Goal: Book appointment/travel/reservation

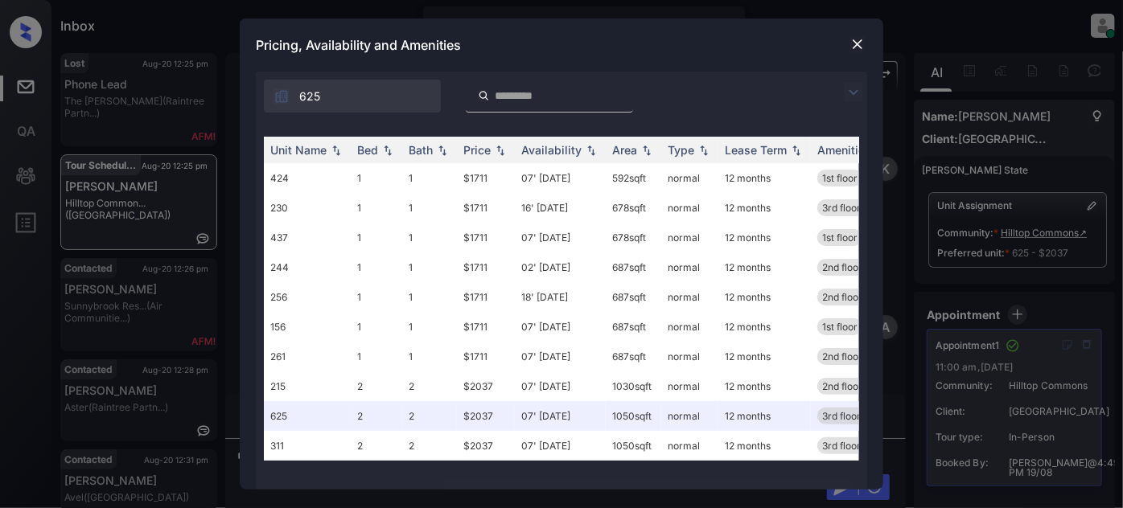
scroll to position [5928, 0]
click at [862, 42] on img at bounding box center [858, 44] width 16 height 16
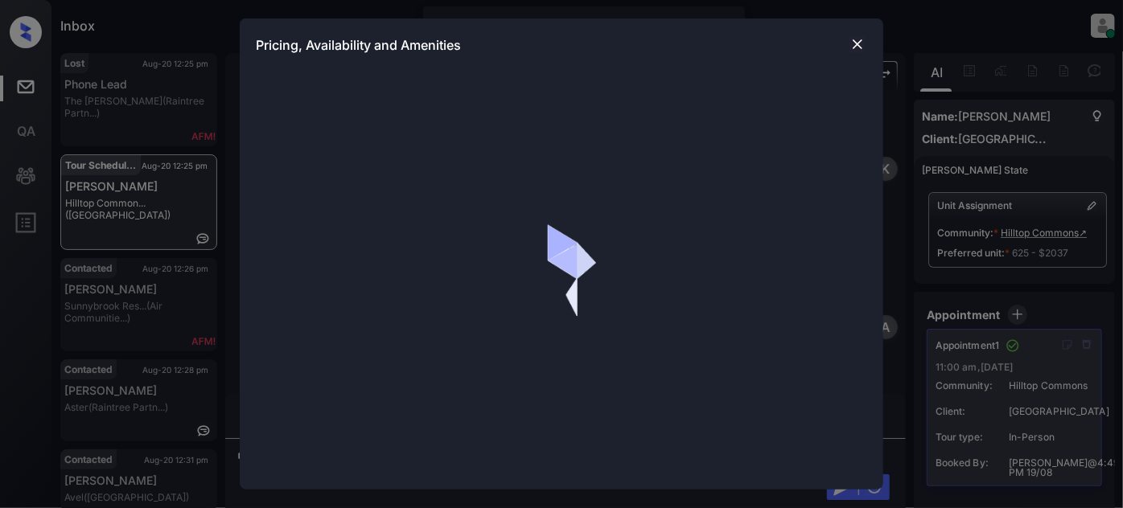
scroll to position [2856, 0]
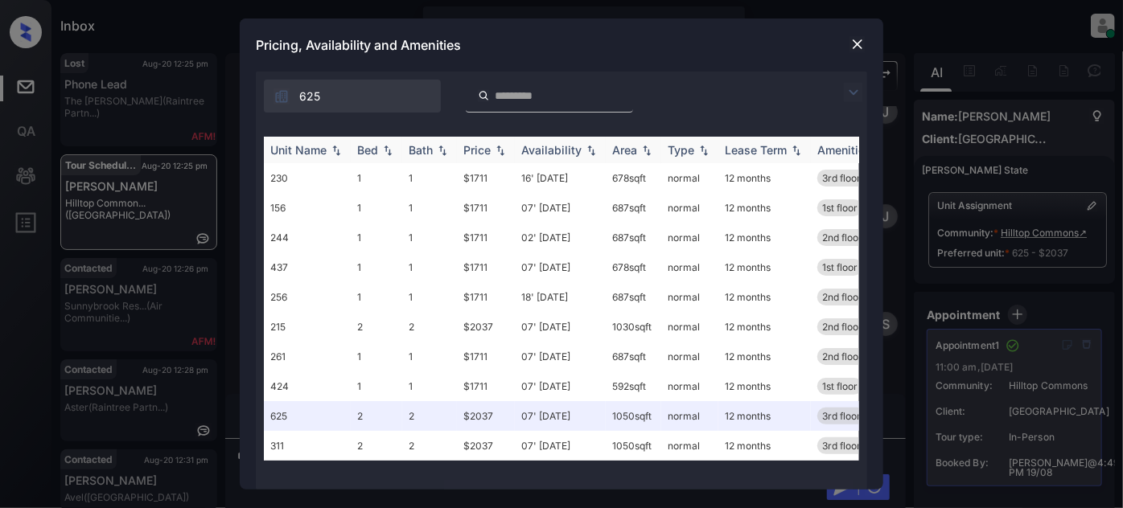
click at [480, 151] on div "Price" at bounding box center [476, 150] width 27 height 14
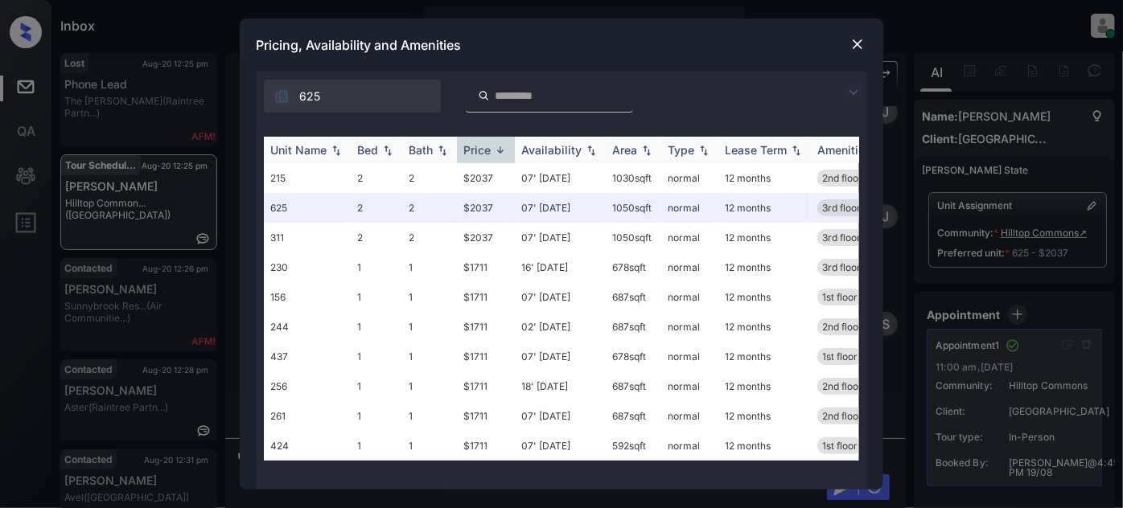
click at [480, 151] on div "Price" at bounding box center [476, 150] width 27 height 14
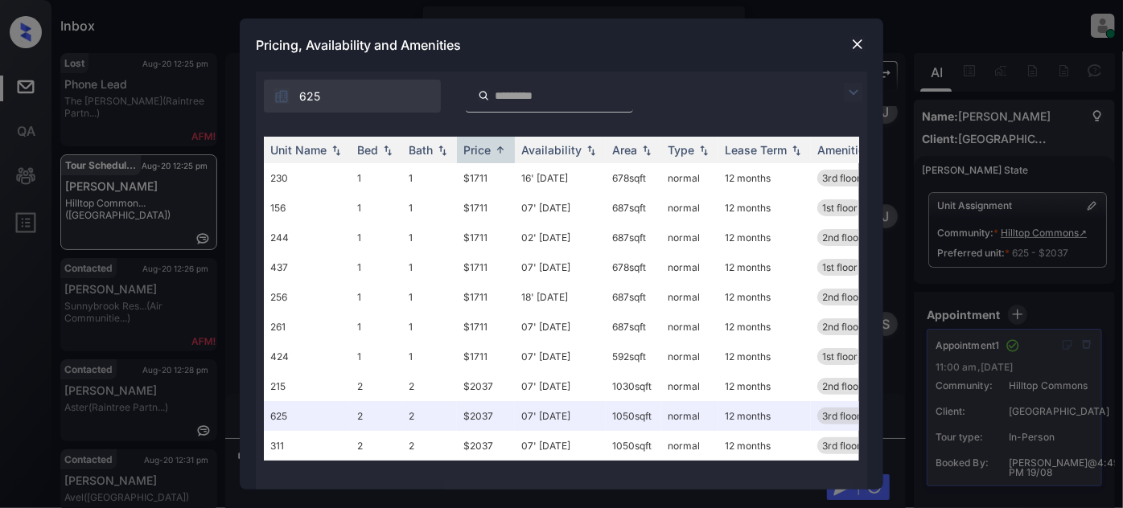
click at [852, 44] on img at bounding box center [858, 44] width 16 height 16
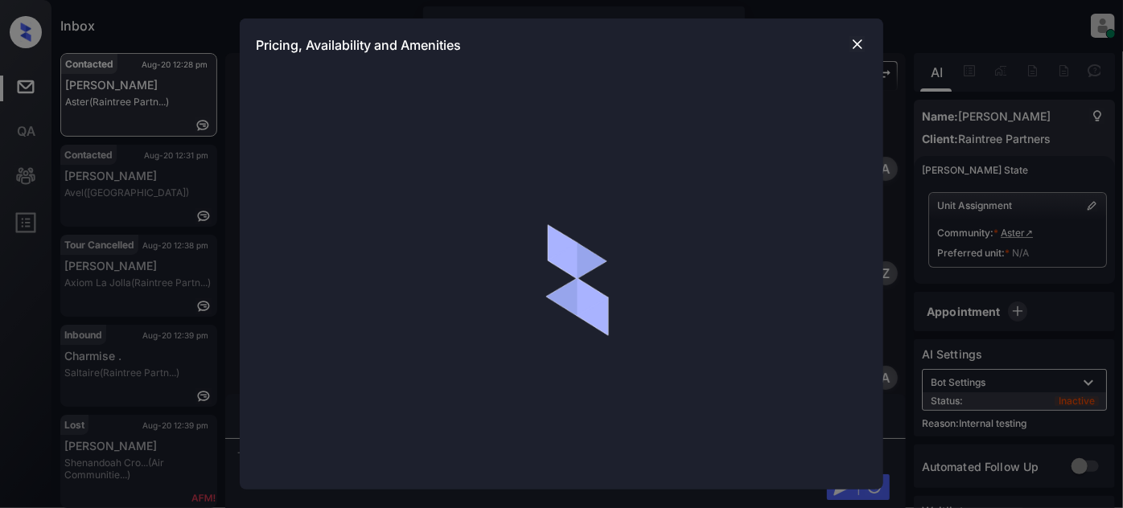
scroll to position [1463, 0]
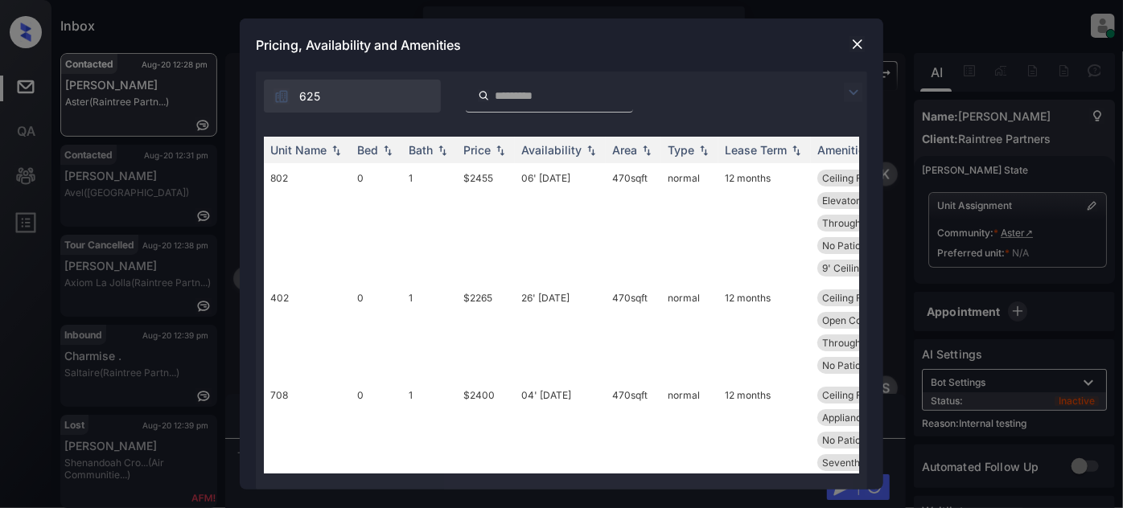
click at [855, 96] on img at bounding box center [853, 92] width 19 height 19
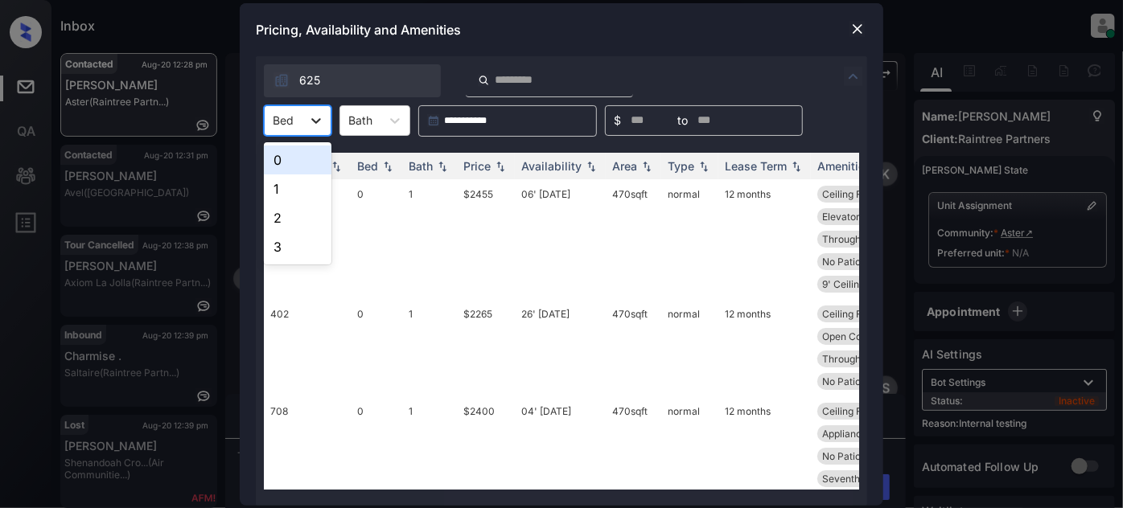
click at [315, 124] on icon at bounding box center [316, 121] width 16 height 16
click at [287, 214] on div "2" at bounding box center [298, 218] width 68 height 29
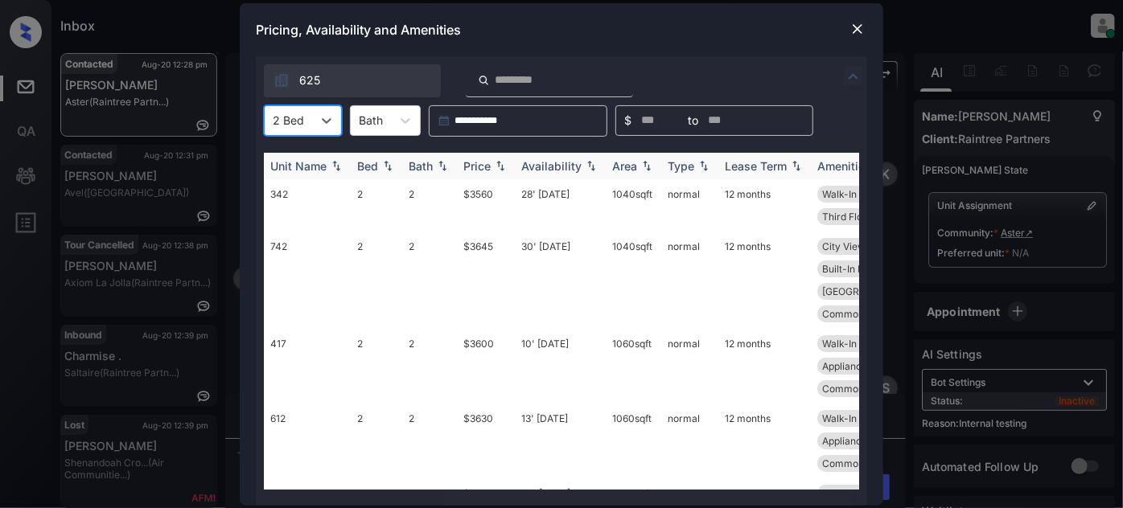
click at [481, 171] on div "Price" at bounding box center [476, 166] width 27 height 14
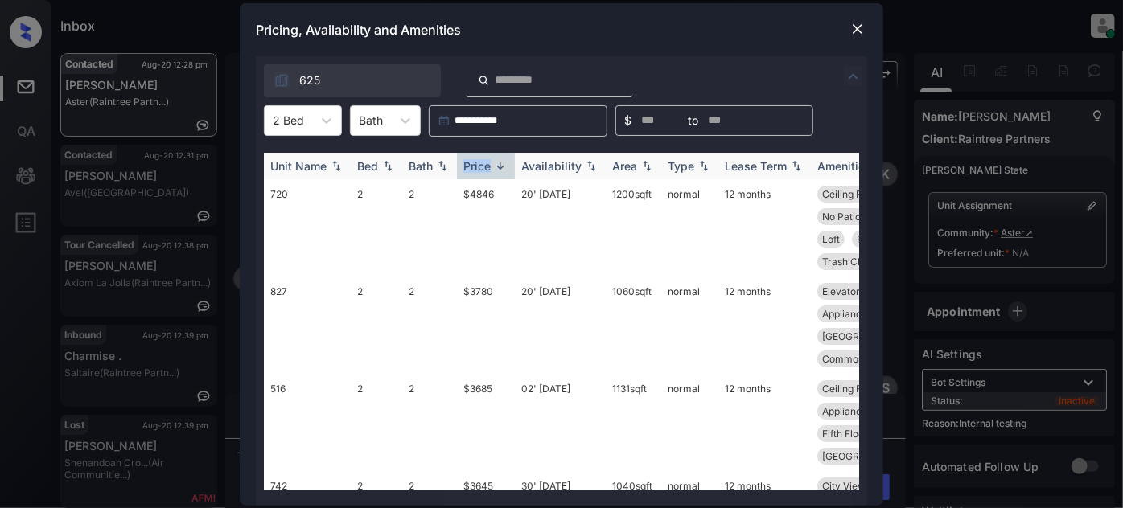
click at [481, 171] on div "Price" at bounding box center [476, 166] width 27 height 14
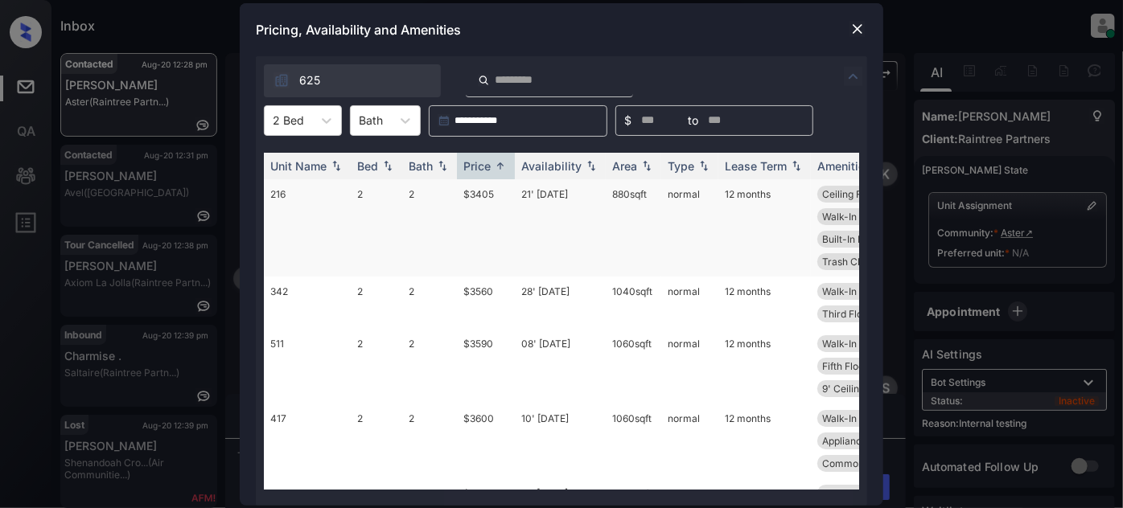
click at [572, 205] on td "21' Feb 25" at bounding box center [560, 227] width 91 height 97
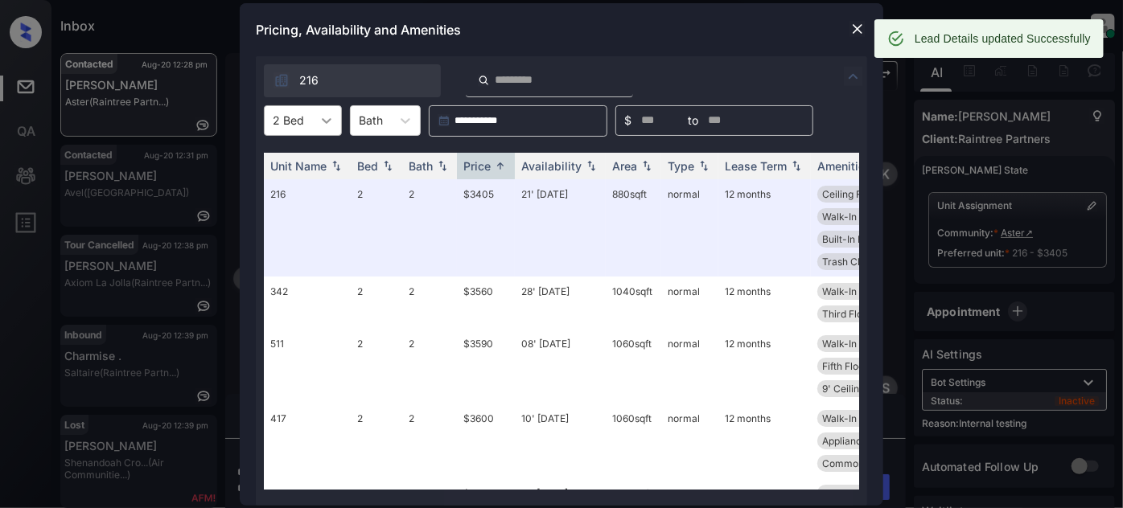
click at [315, 128] on div at bounding box center [326, 120] width 29 height 29
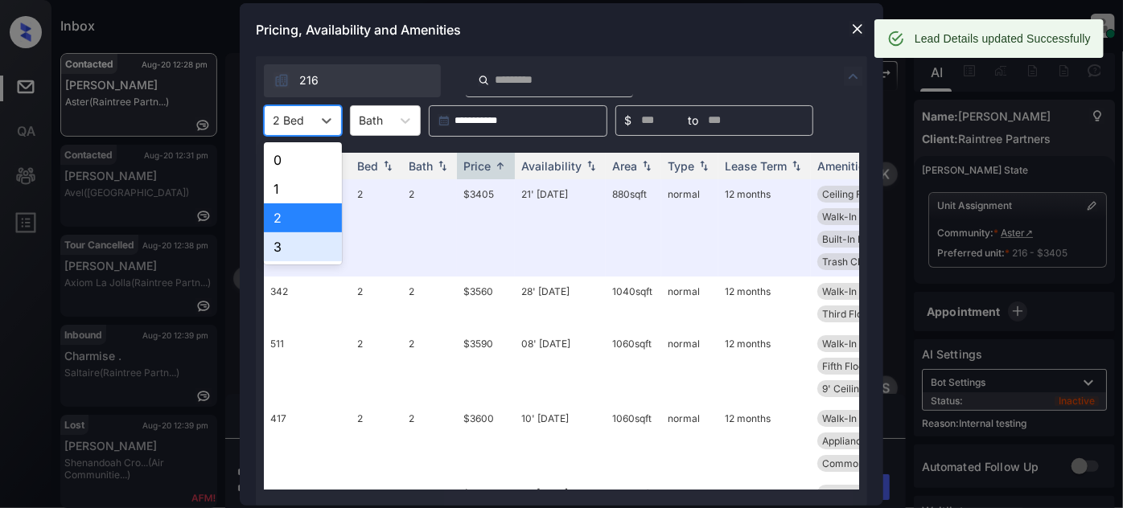
click at [297, 245] on div "3" at bounding box center [303, 247] width 78 height 29
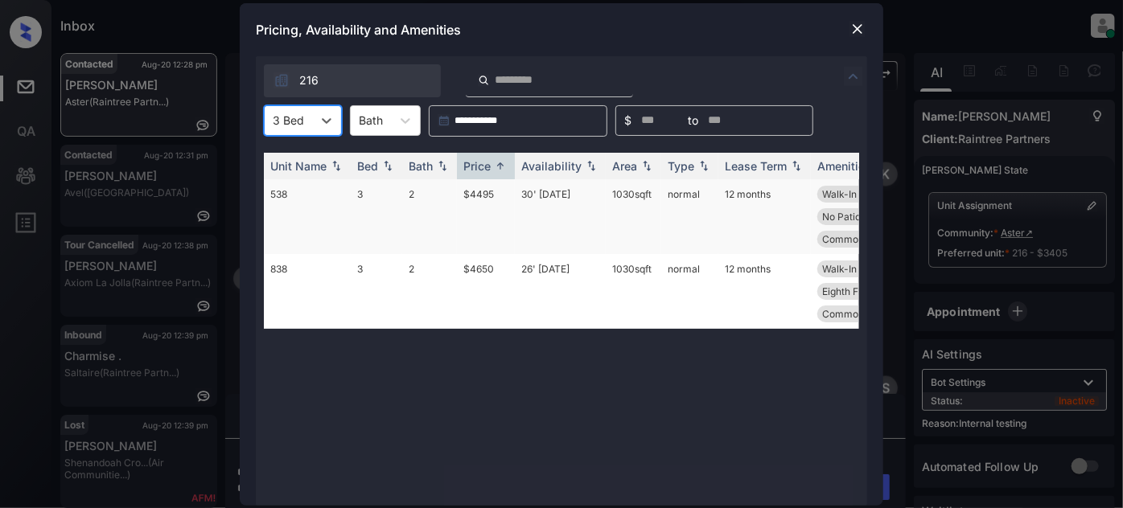
type input "*"
click at [533, 201] on td "30' Jun 25" at bounding box center [560, 216] width 91 height 75
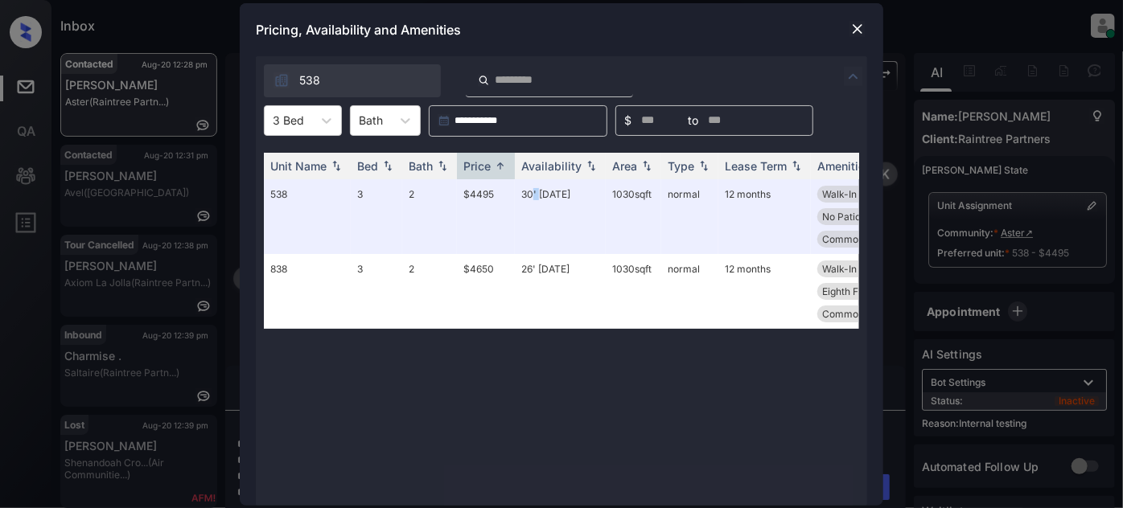
click at [858, 33] on img at bounding box center [858, 29] width 16 height 16
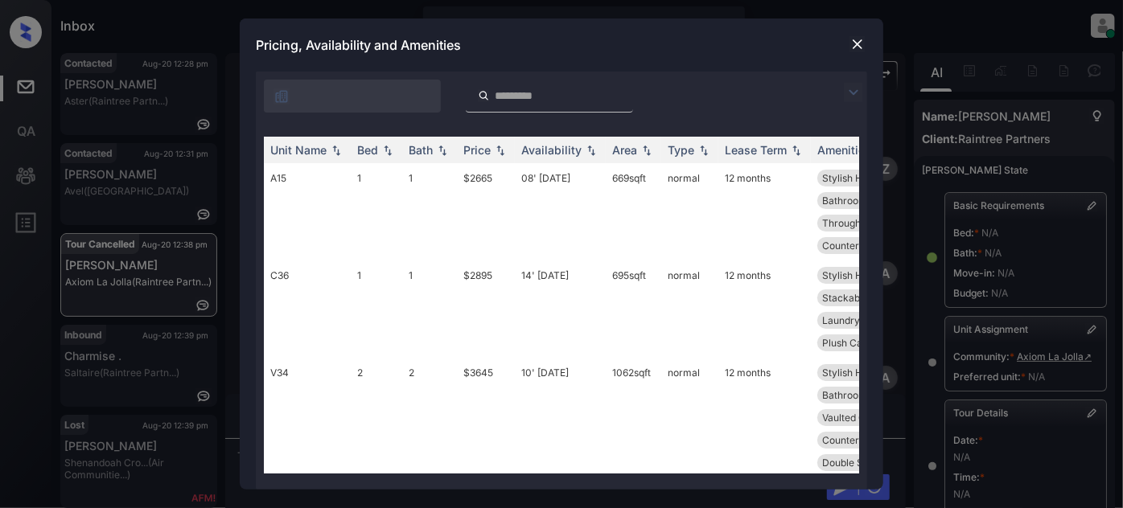
scroll to position [5375, 0]
click at [850, 84] on img at bounding box center [853, 92] width 19 height 19
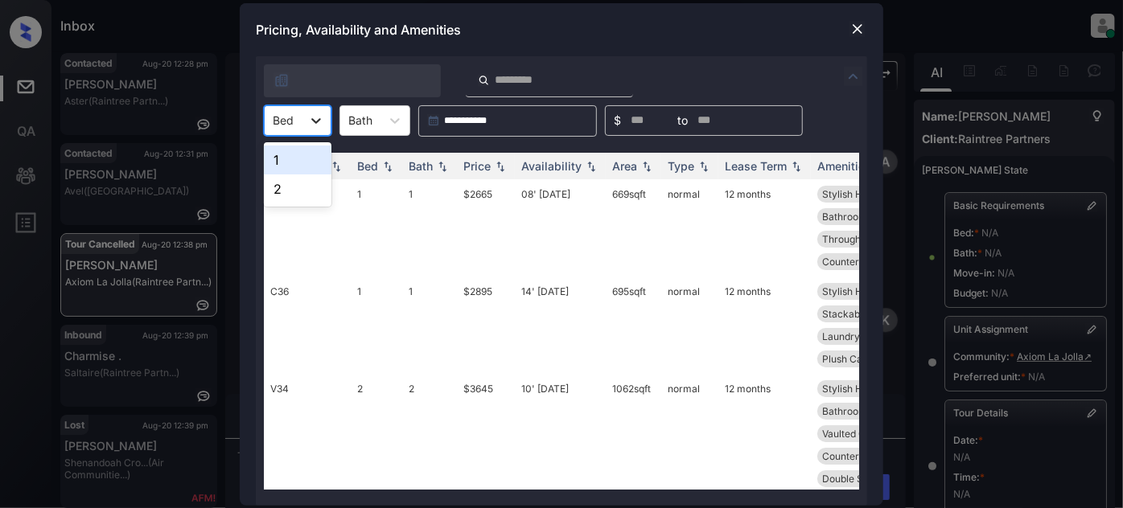
click at [315, 115] on icon at bounding box center [316, 121] width 16 height 16
click at [297, 187] on div "2" at bounding box center [298, 189] width 68 height 29
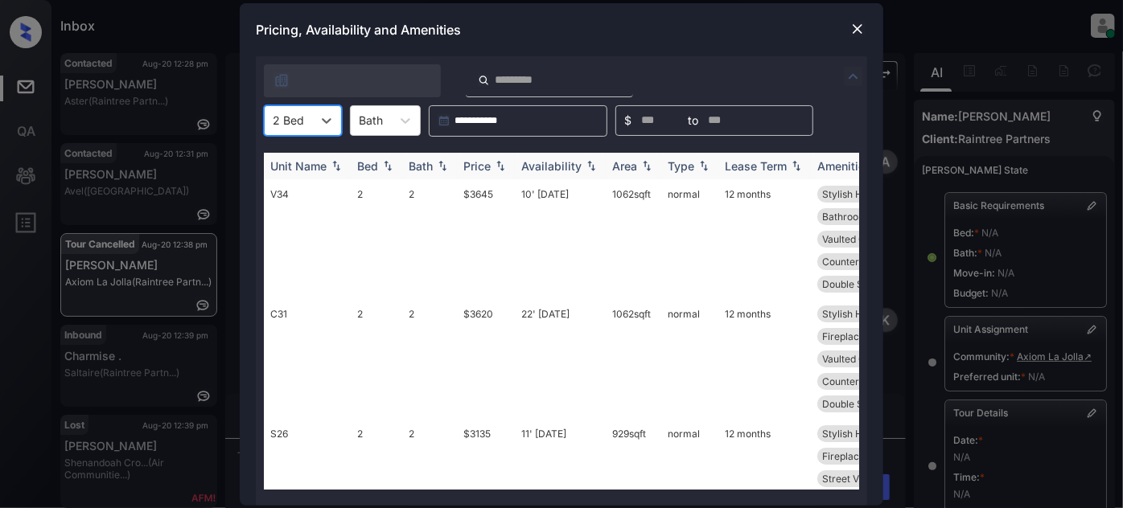
click at [468, 172] on th "Price" at bounding box center [486, 166] width 58 height 27
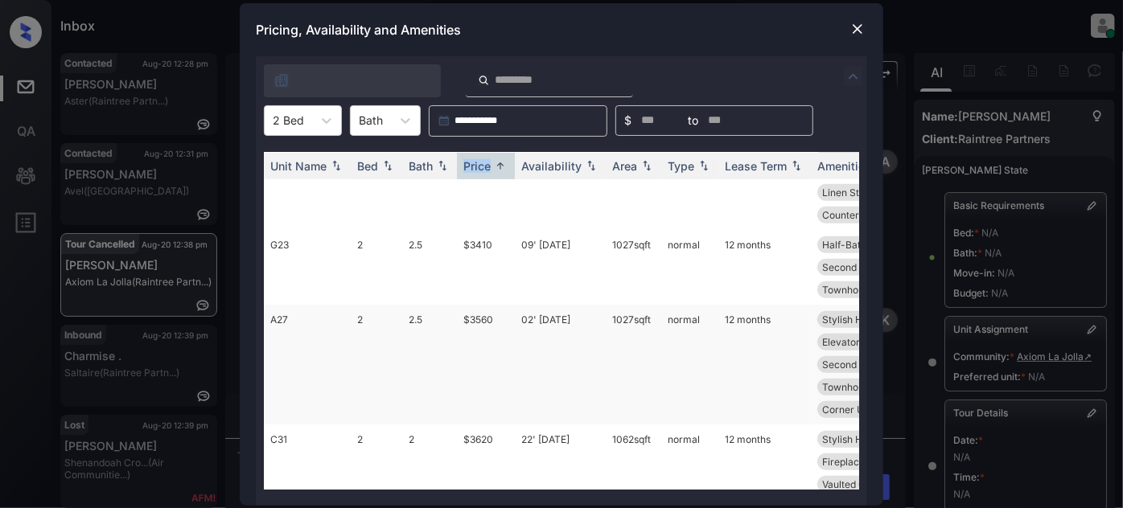
scroll to position [365, 0]
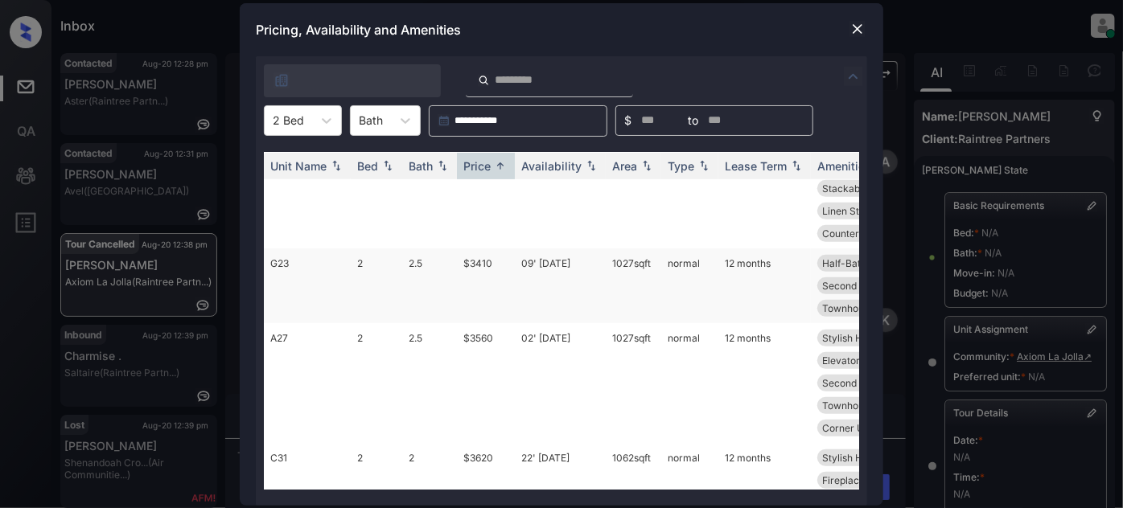
click at [560, 320] on td "09' Jun 25" at bounding box center [560, 286] width 91 height 75
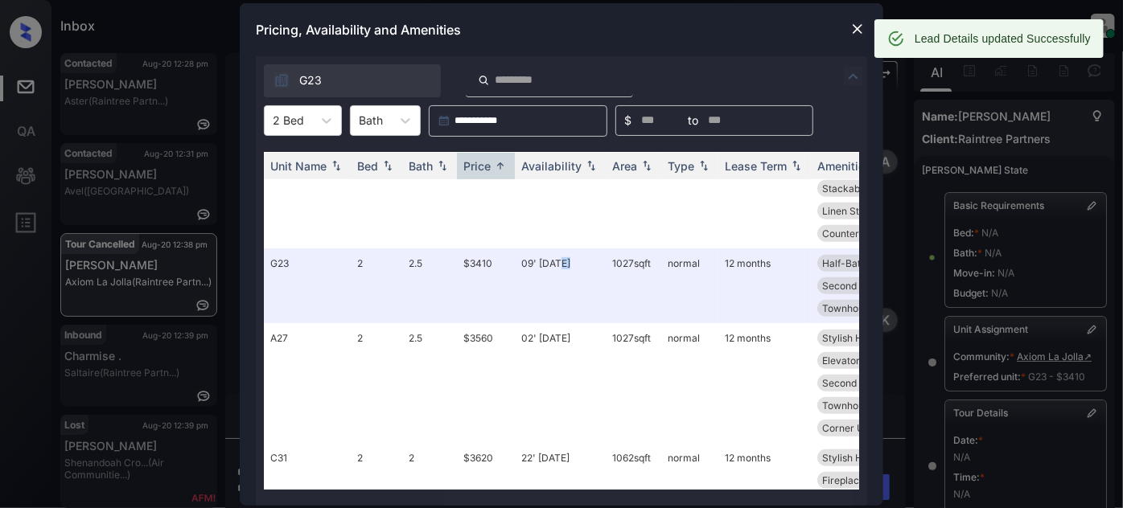
click at [860, 34] on img at bounding box center [858, 29] width 16 height 16
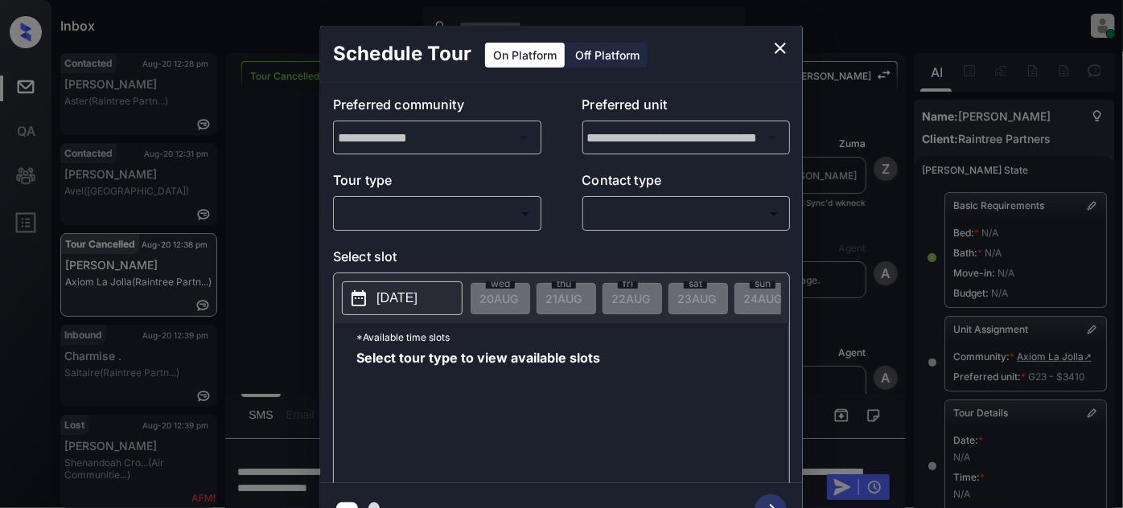
scroll to position [277, 0]
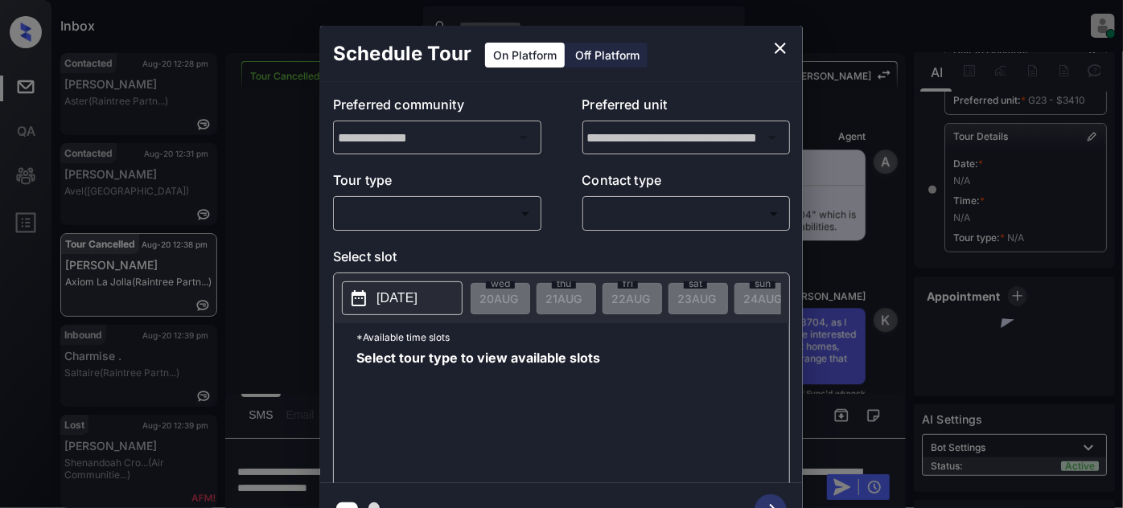
click at [500, 215] on body "Inbox [PERSON_NAME] Online Set yourself offline Set yourself on break Profile S…" at bounding box center [561, 254] width 1123 height 508
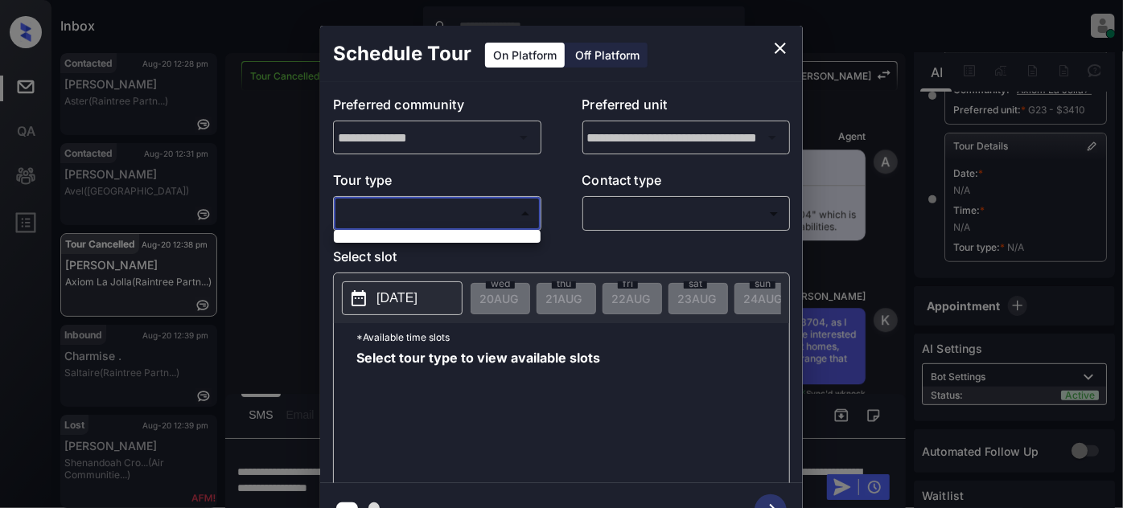
click at [504, 208] on div at bounding box center [561, 254] width 1123 height 508
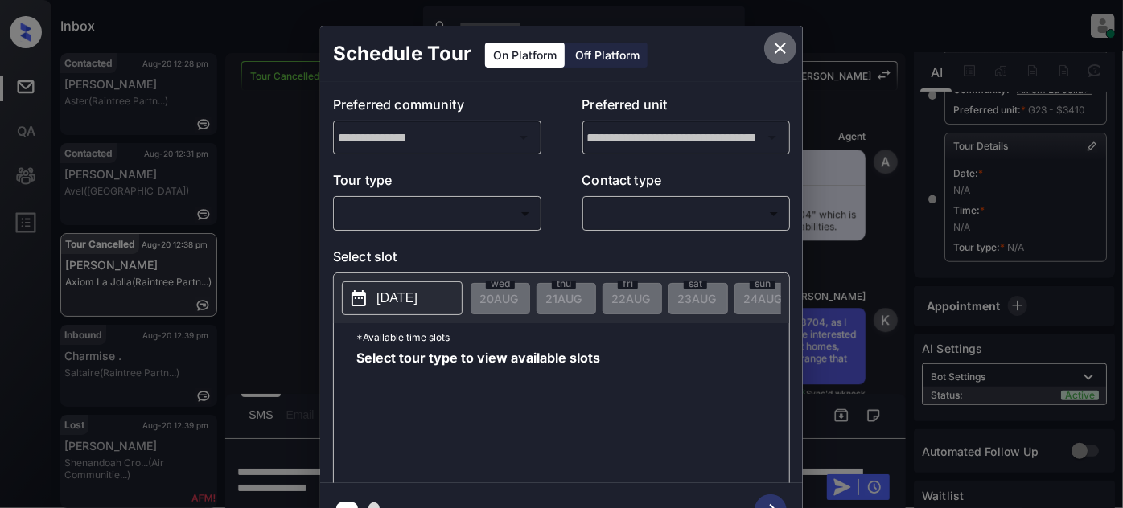
click at [772, 46] on icon "close" at bounding box center [780, 48] width 19 height 19
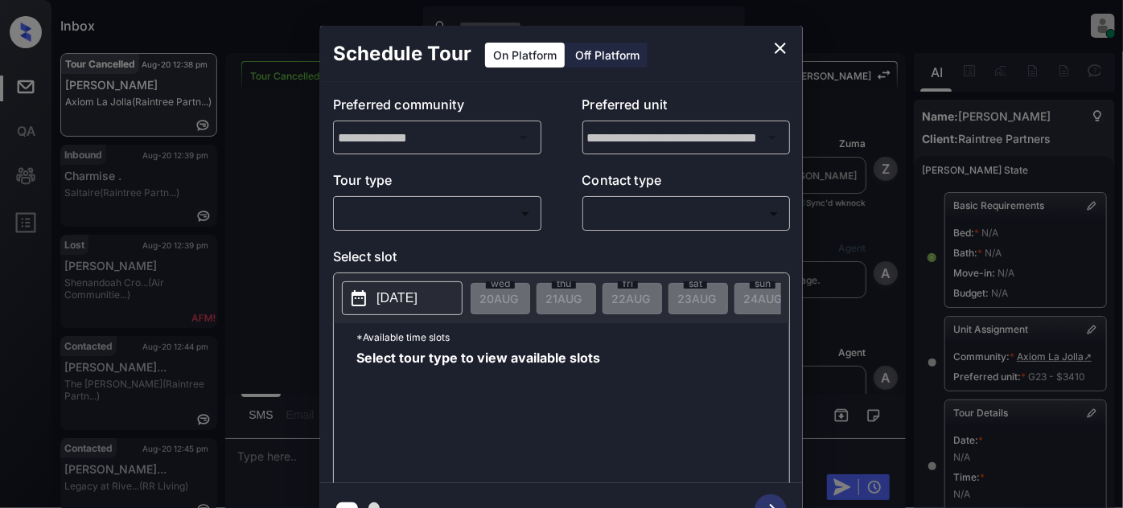
click at [452, 200] on body "Inbox [PERSON_NAME] Online Set yourself offline Set yourself on break Profile S…" at bounding box center [561, 254] width 1123 height 508
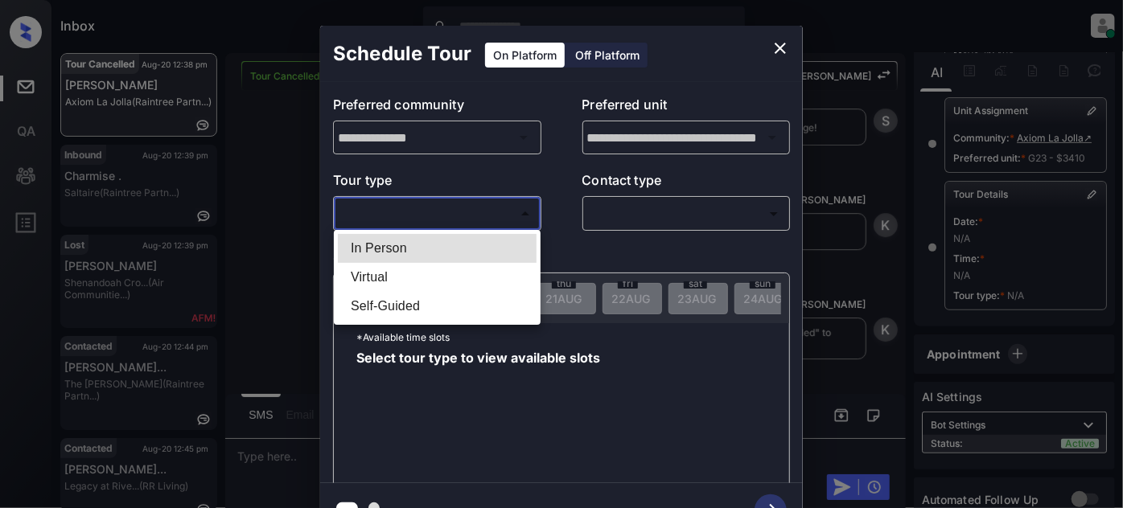
click at [446, 241] on li "In Person" at bounding box center [437, 248] width 199 height 29
type input "********"
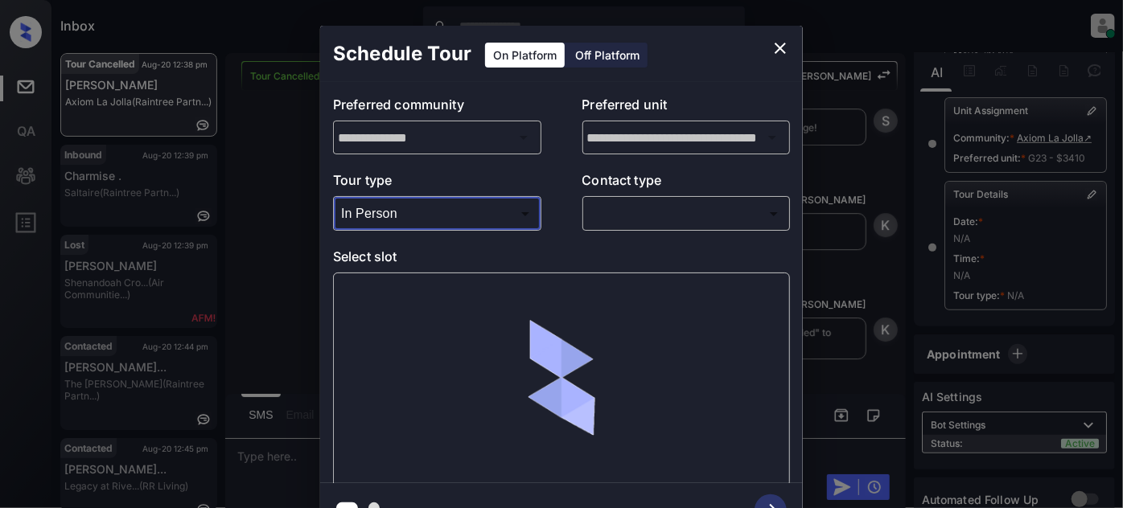
click at [642, 218] on body "Inbox [PERSON_NAME] Online Set yourself offline Set yourself on break Profile S…" at bounding box center [561, 254] width 1123 height 508
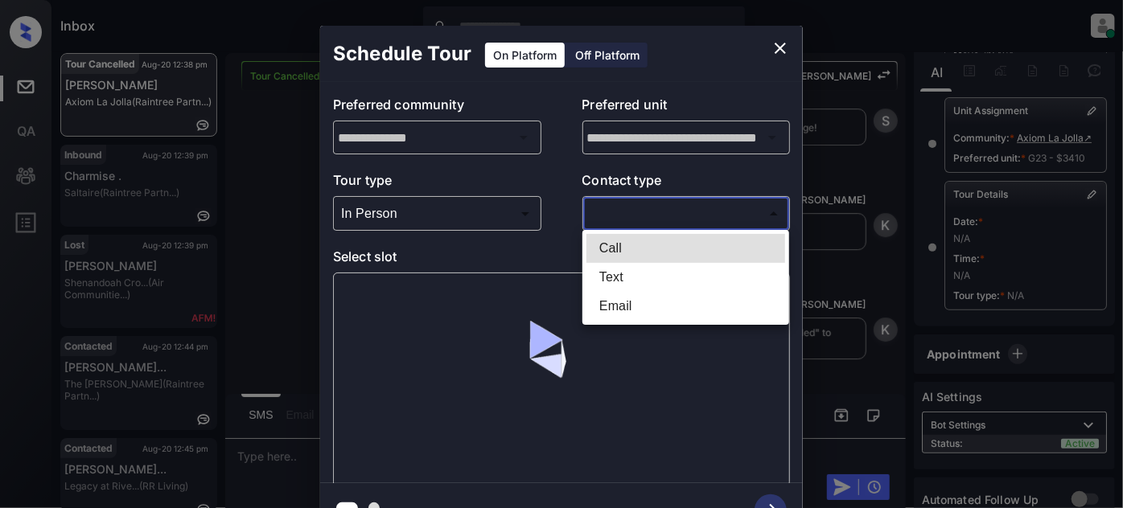
click at [635, 278] on li "Text" at bounding box center [686, 277] width 199 height 29
type input "****"
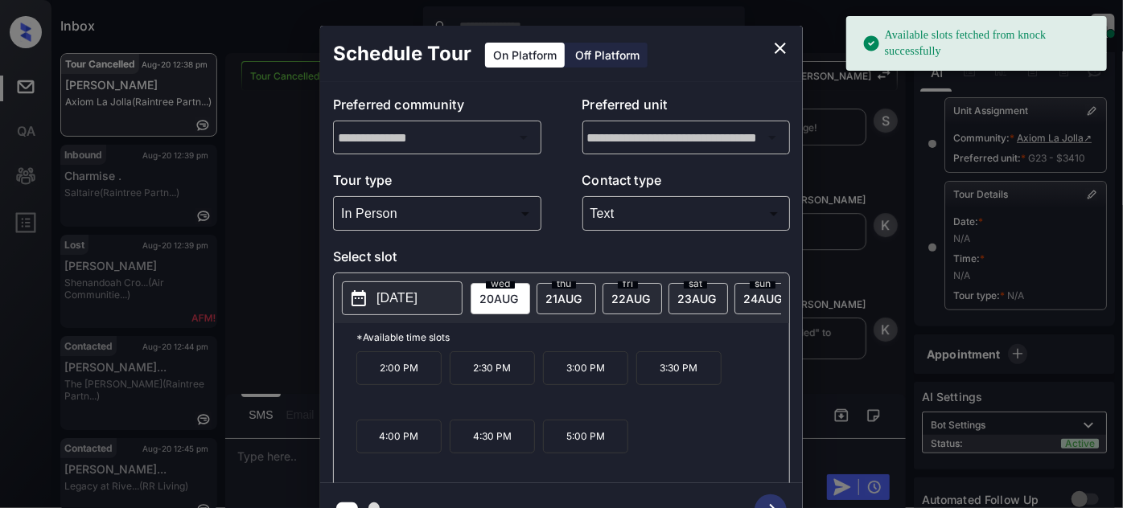
click at [599, 385] on p "3:00 PM" at bounding box center [585, 369] width 85 height 34
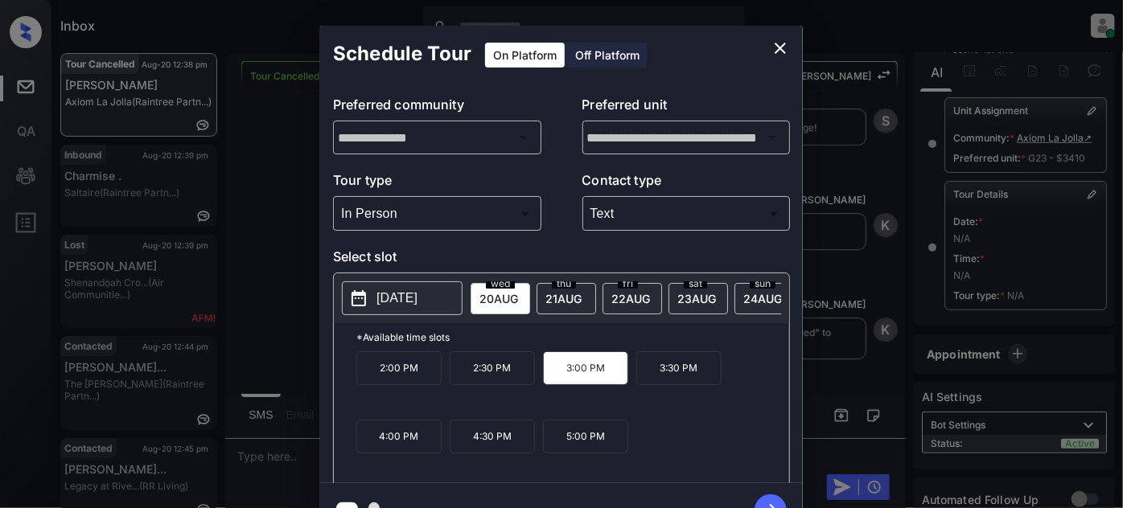
click at [774, 497] on icon "button" at bounding box center [771, 511] width 32 height 32
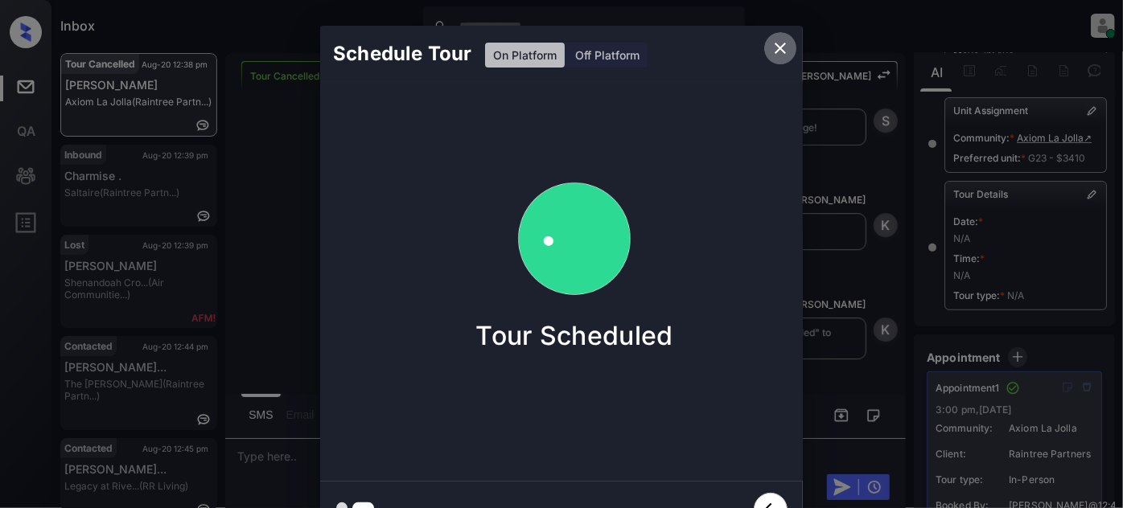
click at [787, 42] on icon "close" at bounding box center [780, 48] width 19 height 19
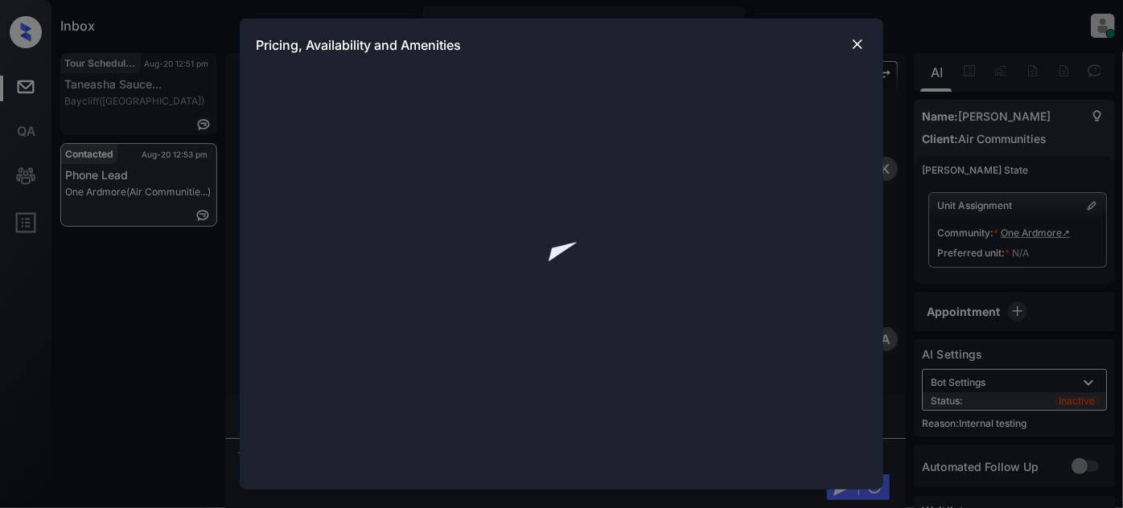
scroll to position [2109, 0]
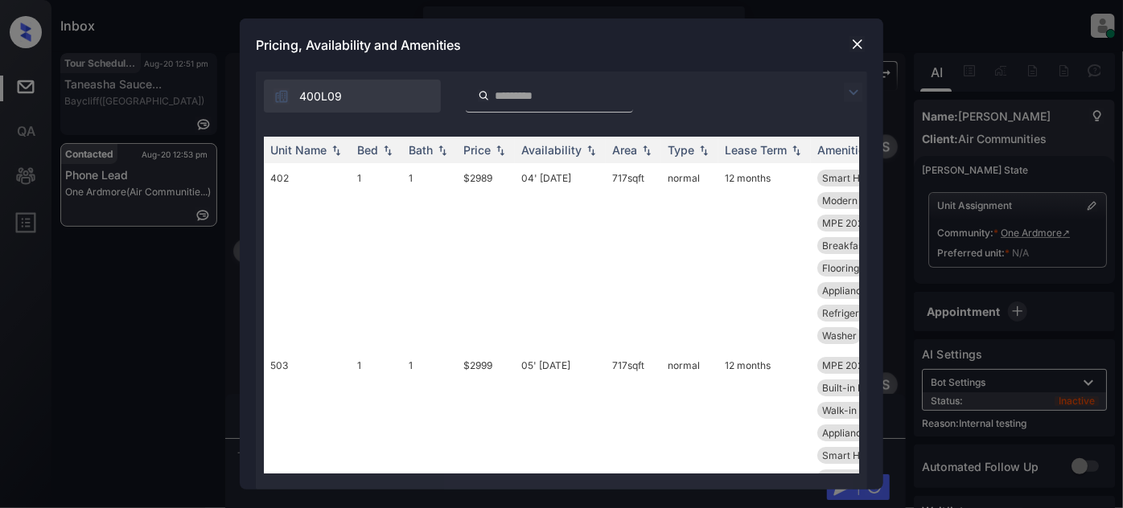
click at [858, 87] on img at bounding box center [853, 92] width 19 height 19
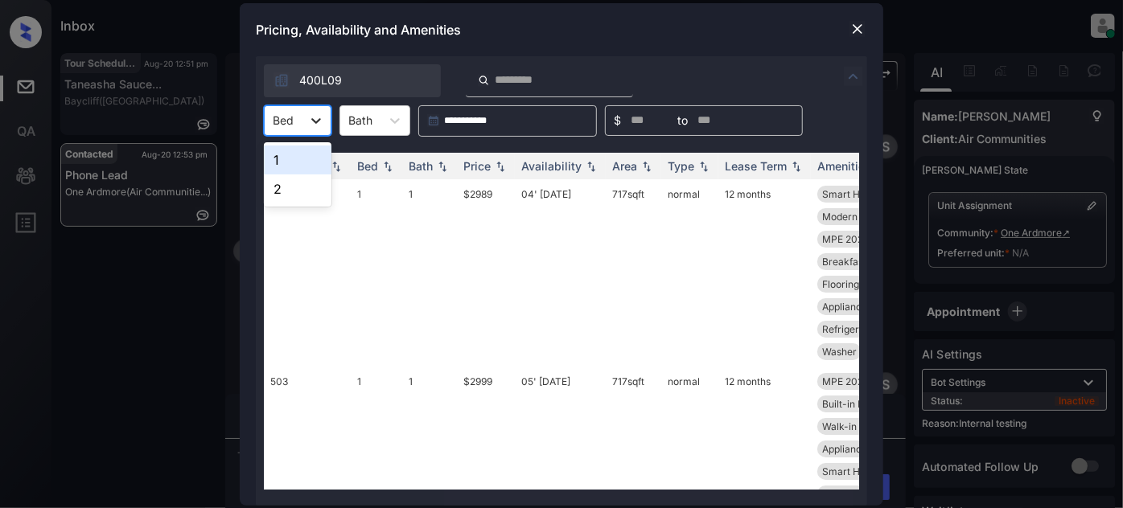
click at [313, 126] on icon at bounding box center [316, 121] width 16 height 16
click at [303, 170] on div "1" at bounding box center [298, 160] width 68 height 29
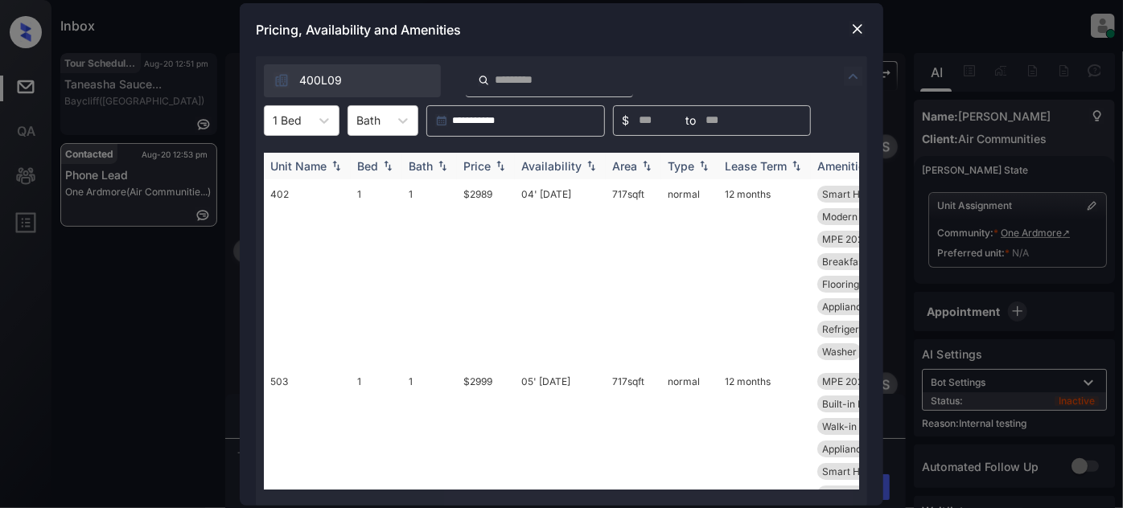
click at [492, 167] on img at bounding box center [500, 165] width 16 height 11
click at [492, 167] on img at bounding box center [500, 166] width 16 height 12
click at [625, 166] on div "Area" at bounding box center [624, 166] width 25 height 14
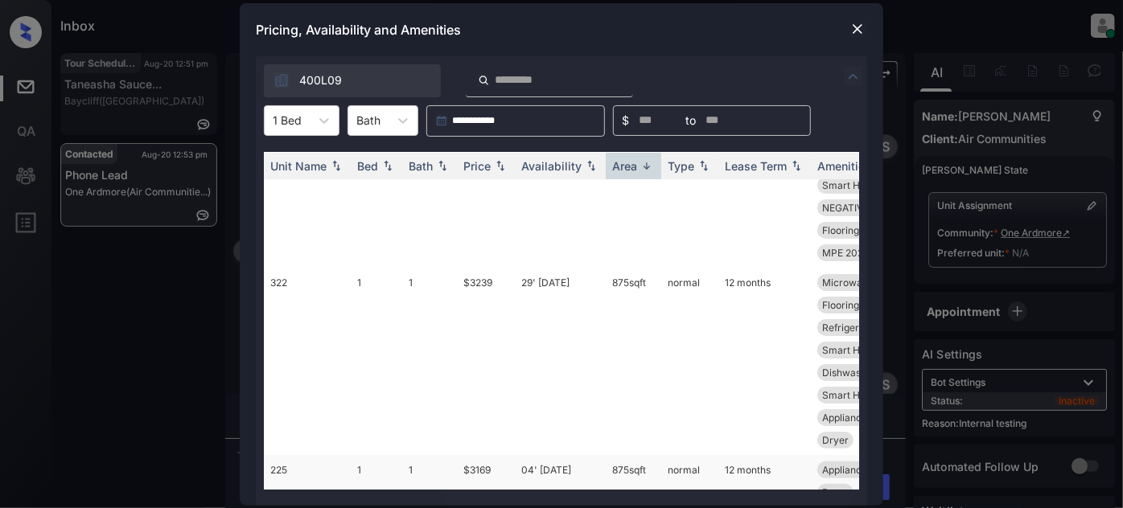
scroll to position [0, 0]
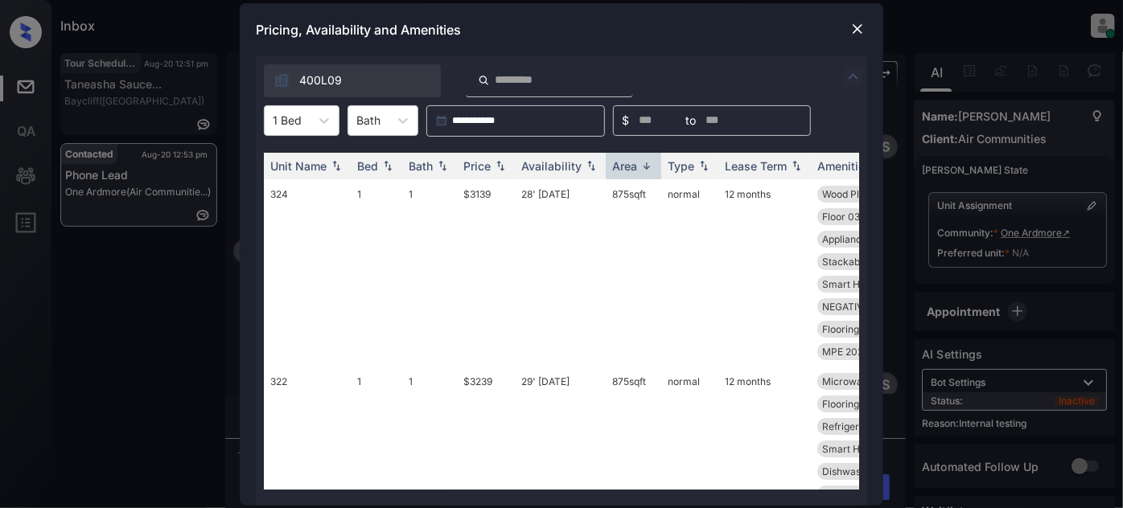
click at [860, 25] on img at bounding box center [858, 29] width 16 height 16
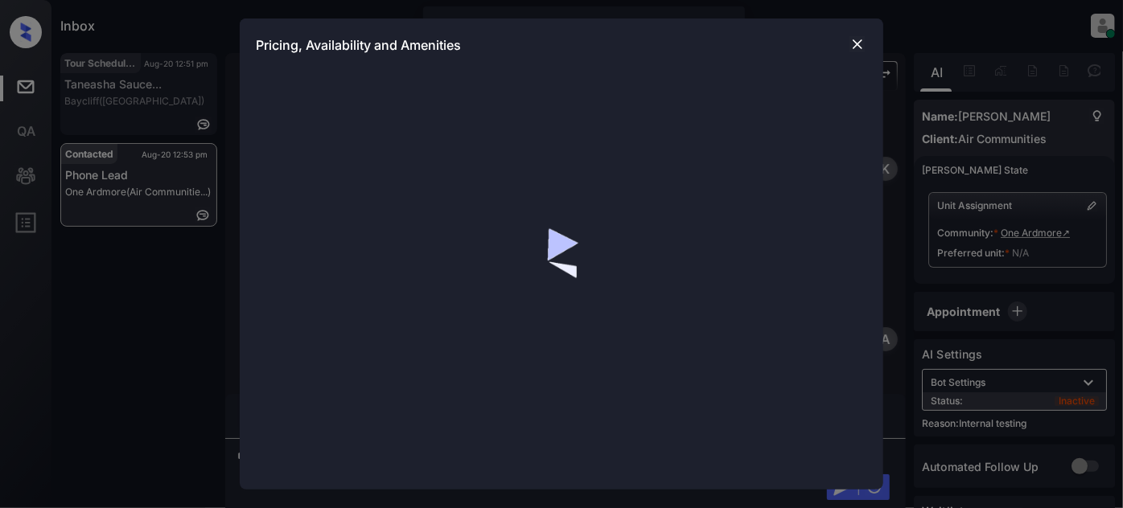
scroll to position [2109, 0]
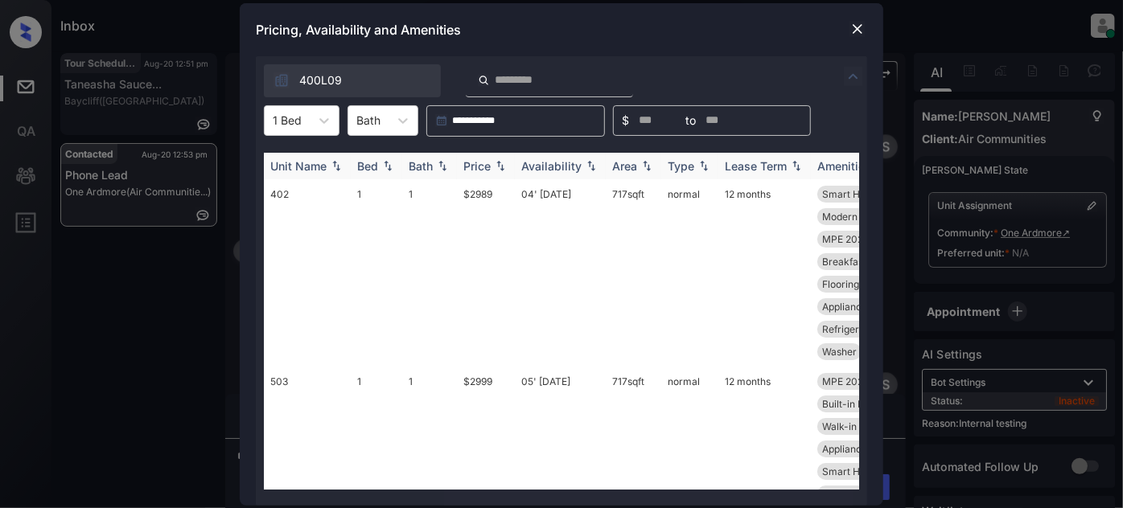
click at [628, 167] on div "Area" at bounding box center [624, 166] width 25 height 14
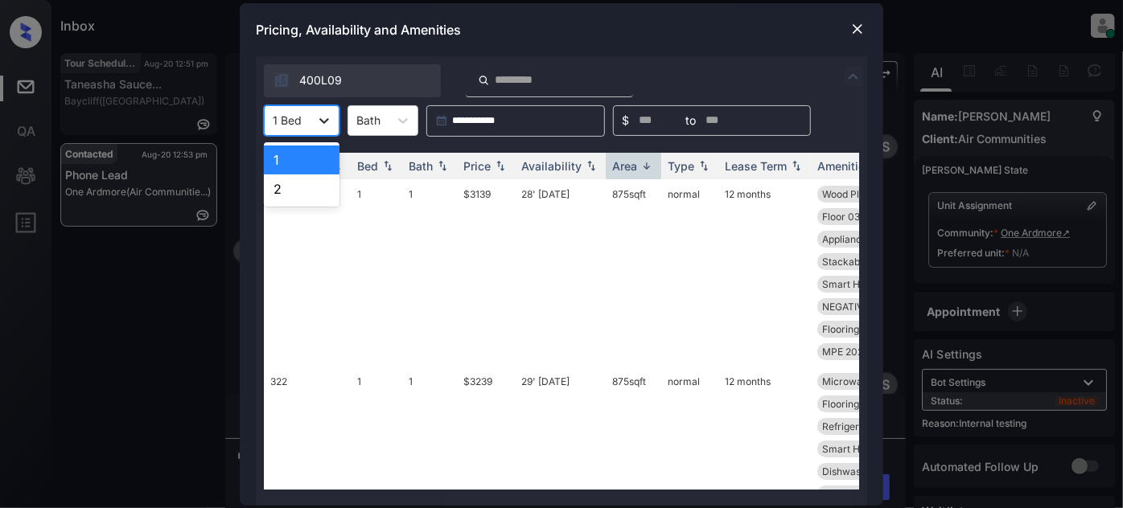
click at [311, 124] on div at bounding box center [324, 120] width 29 height 29
click at [293, 186] on div "2" at bounding box center [302, 189] width 76 height 29
click at [473, 168] on div "Price" at bounding box center [476, 166] width 27 height 14
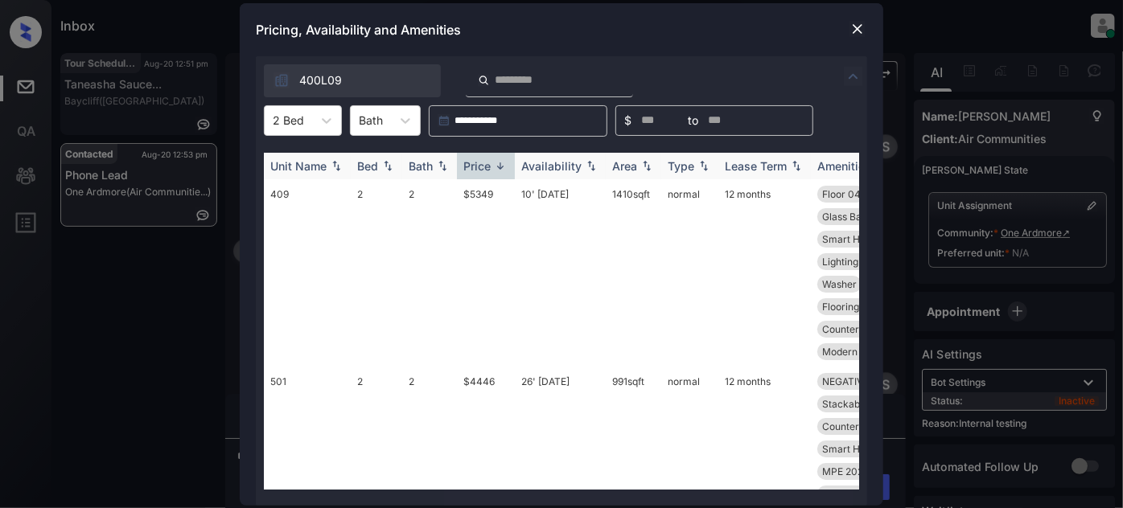
click at [488, 171] on div "Price" at bounding box center [476, 166] width 27 height 14
click at [860, 35] on img at bounding box center [858, 29] width 16 height 16
